Goal: Task Accomplishment & Management: Manage account settings

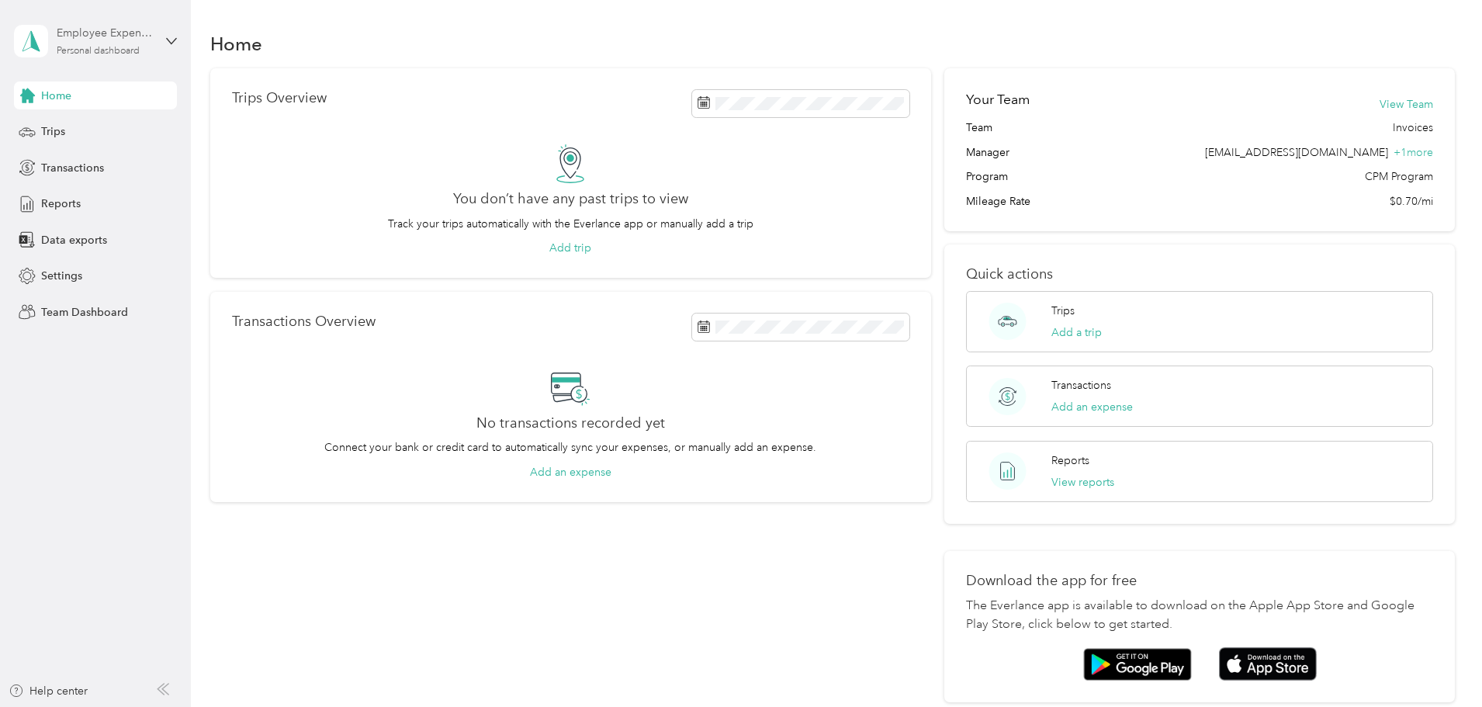
click at [102, 43] on div "Employee Expense Reports Personal dashboard" at bounding box center [105, 40] width 97 height 31
click at [113, 128] on div "Team dashboard" at bounding box center [177, 127] width 305 height 27
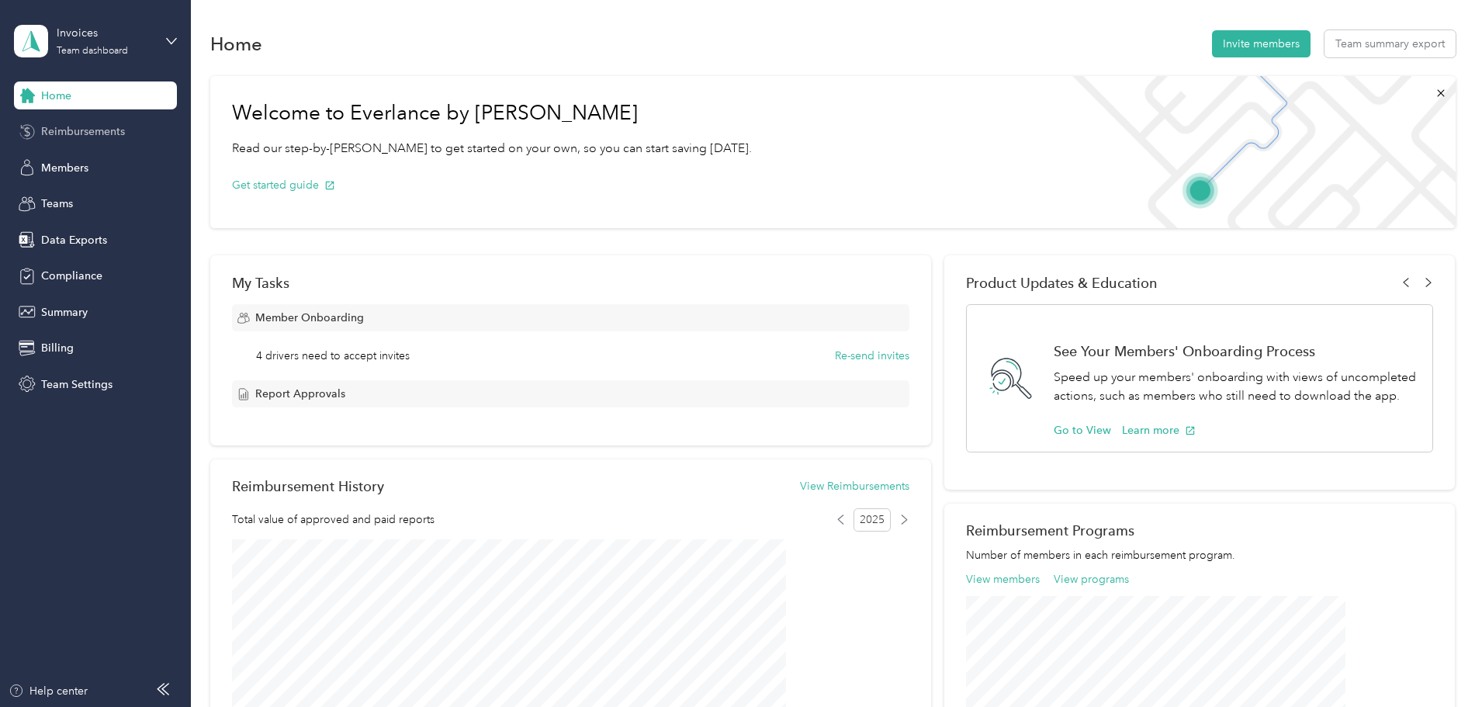
click at [110, 128] on span "Reimbursements" at bounding box center [83, 131] width 84 height 16
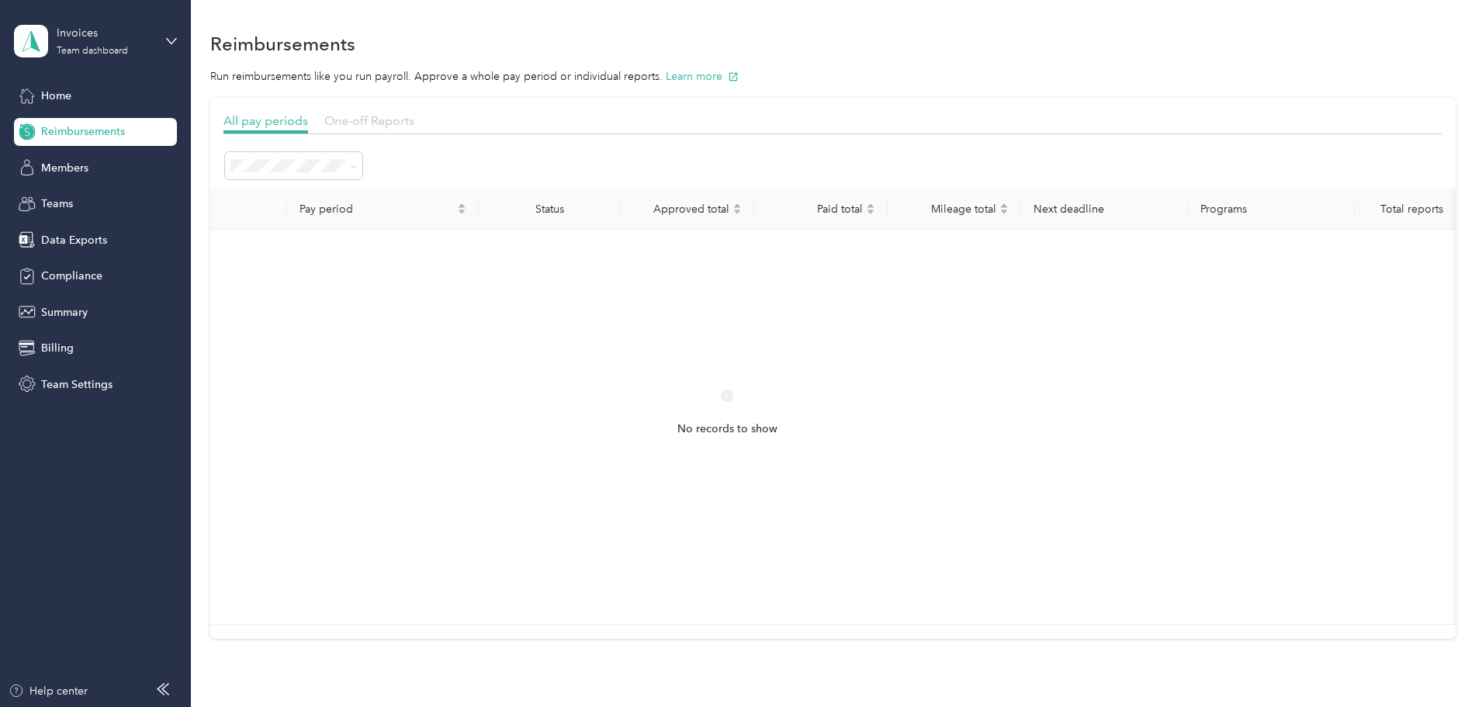
click at [414, 120] on span "One-off Reports" at bounding box center [369, 120] width 90 height 15
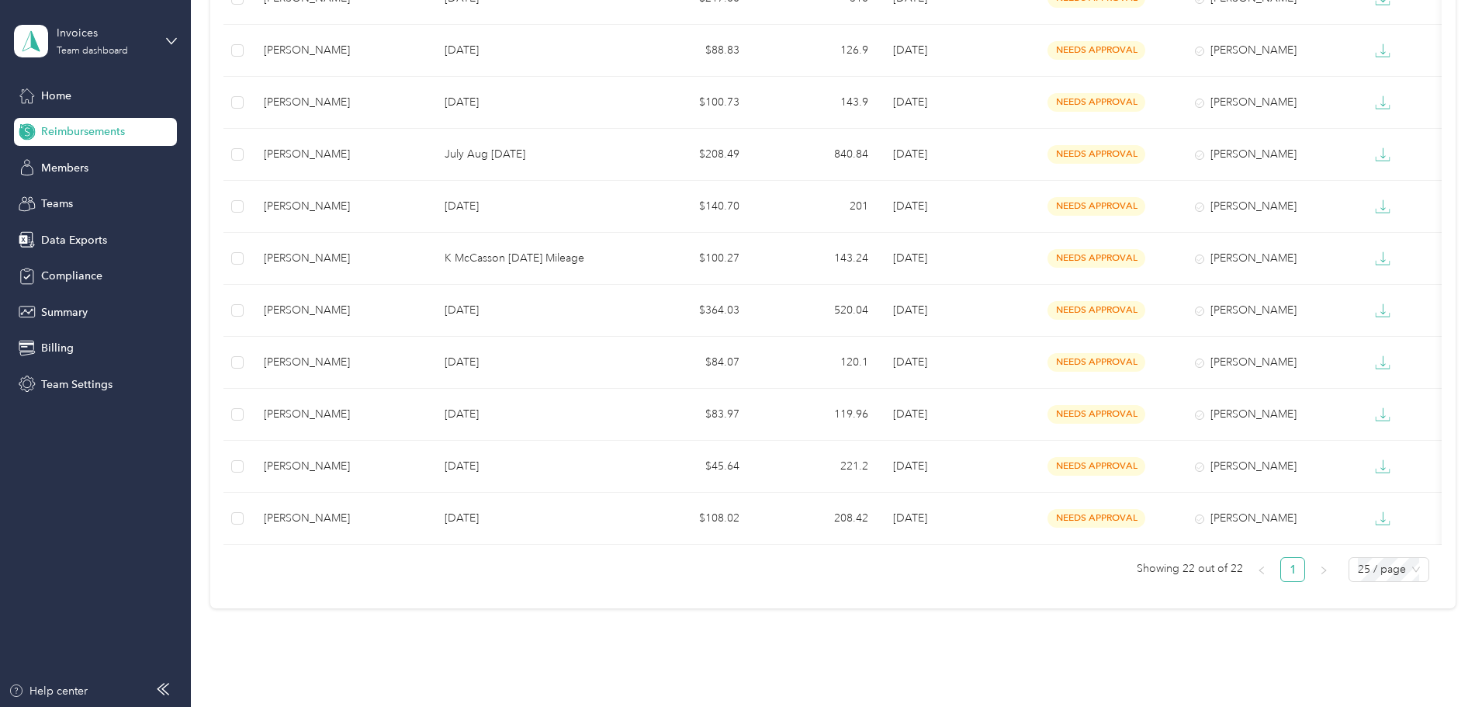
scroll to position [905, 0]
